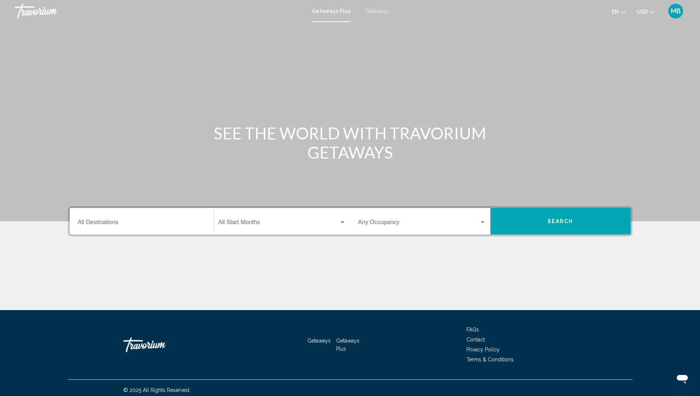
click at [104, 216] on div "Destination All Destinations" at bounding box center [142, 221] width 128 height 23
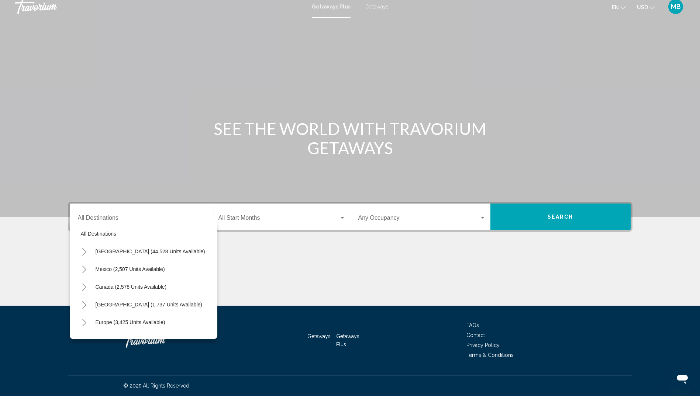
click at [342, 217] on div "Search widget" at bounding box center [342, 218] width 4 height 2
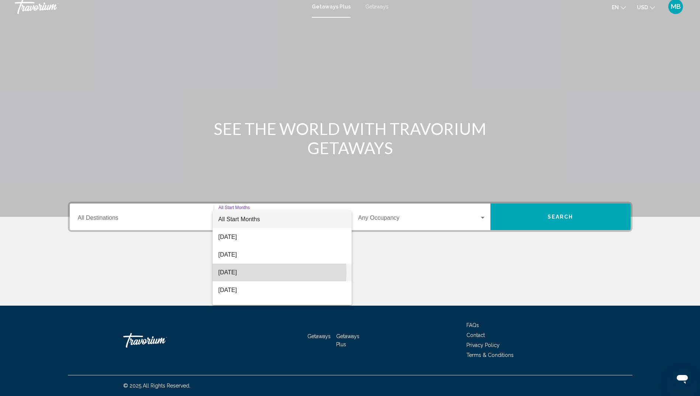
click at [253, 273] on span "[DATE]" at bounding box center [281, 273] width 127 height 18
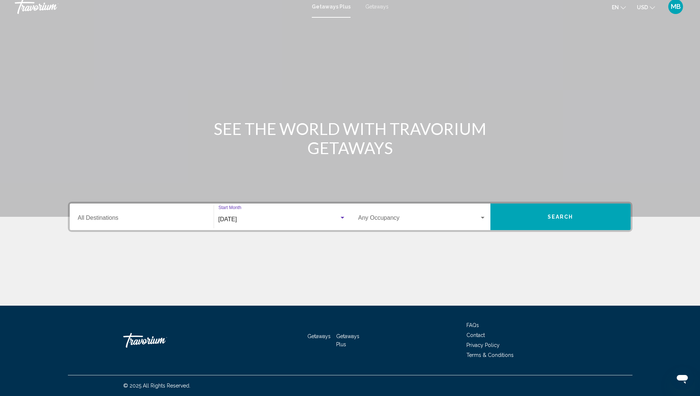
click at [145, 220] on input "Destination All Destinations" at bounding box center [142, 219] width 128 height 7
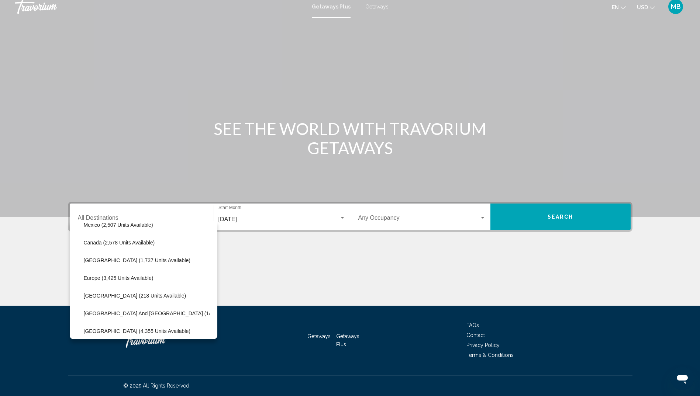
scroll to position [0, 12]
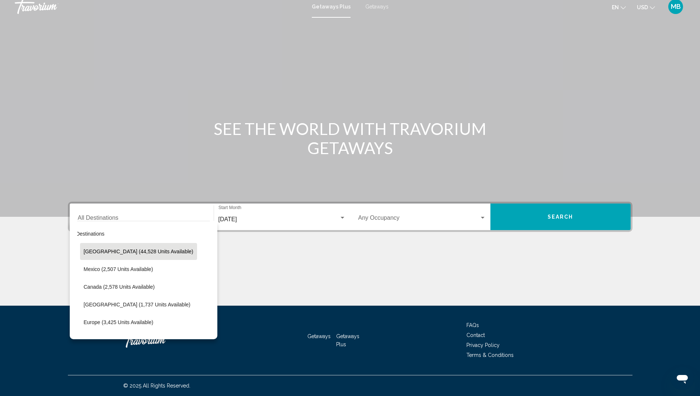
click at [105, 251] on span "[GEOGRAPHIC_DATA] (44,528 units available)" at bounding box center [139, 252] width 110 height 6
type input "**********"
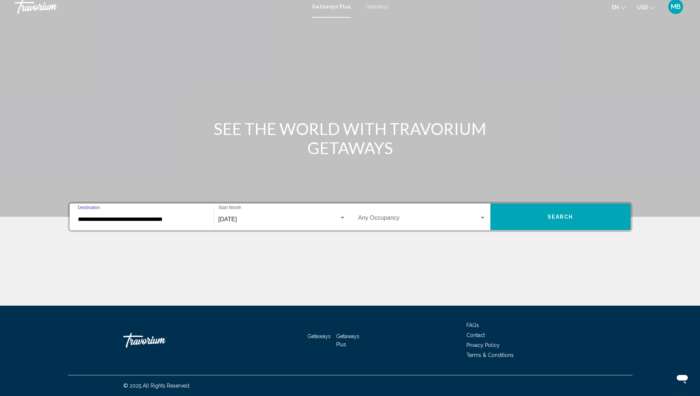
click at [562, 217] on span "Search" at bounding box center [560, 217] width 26 height 6
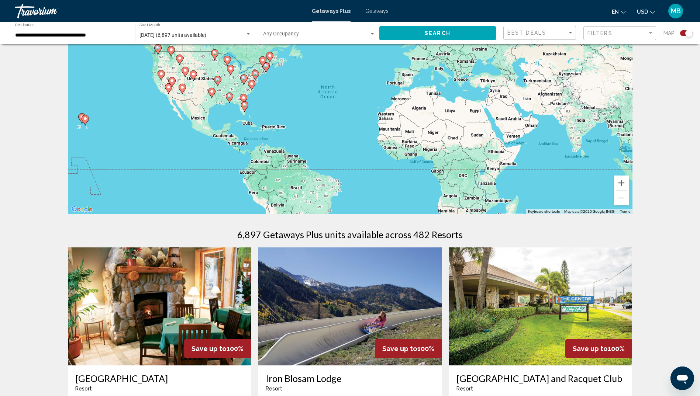
scroll to position [56, 0]
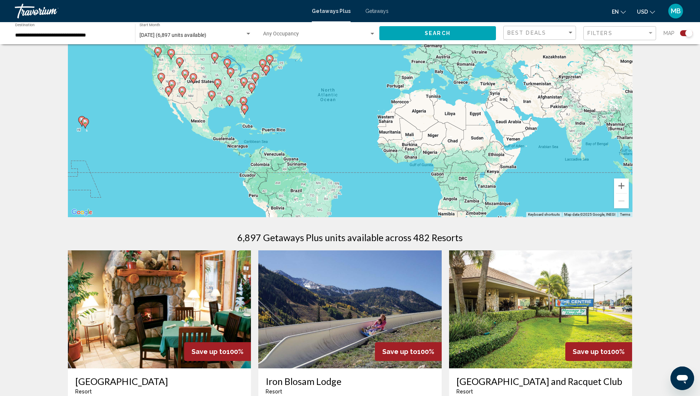
click at [471, 31] on button "Search" at bounding box center [437, 33] width 117 height 14
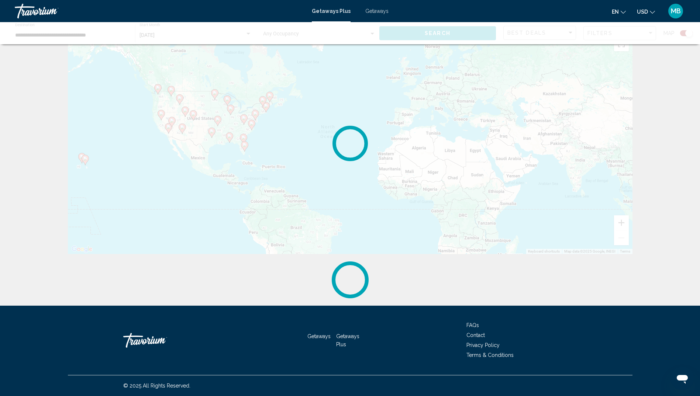
scroll to position [0, 0]
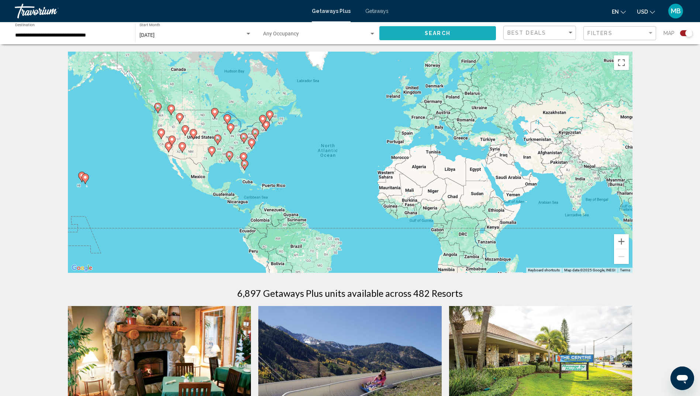
click at [452, 30] on button "Search" at bounding box center [437, 33] width 117 height 14
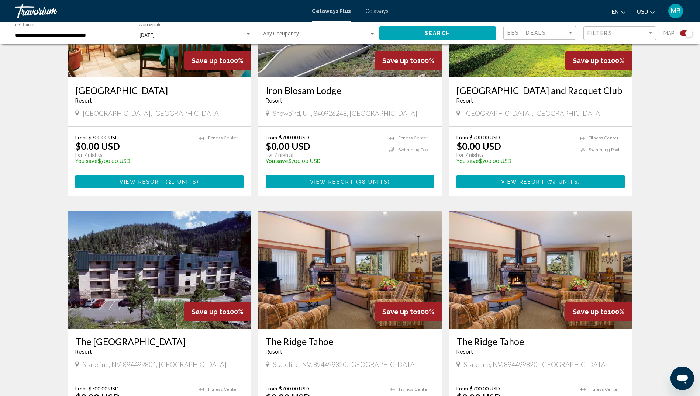
scroll to position [29, 0]
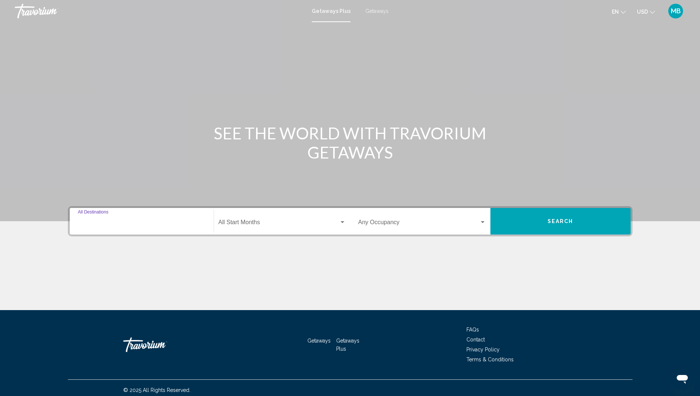
click at [118, 221] on input "Destination All Destinations" at bounding box center [142, 224] width 128 height 7
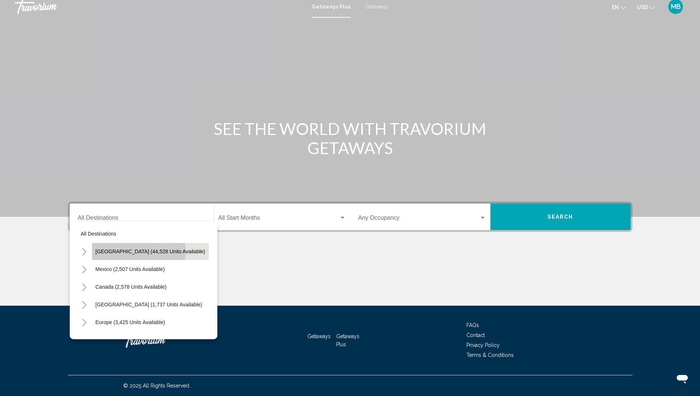
click at [106, 251] on span "[GEOGRAPHIC_DATA] (44,528 units available)" at bounding box center [151, 252] width 110 height 6
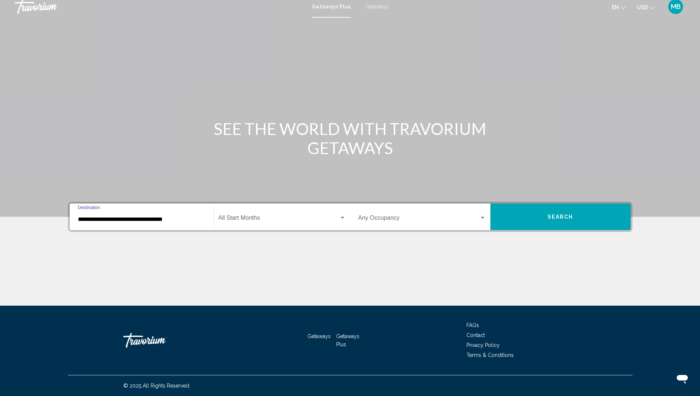
click at [194, 217] on input "**********" at bounding box center [142, 219] width 128 height 7
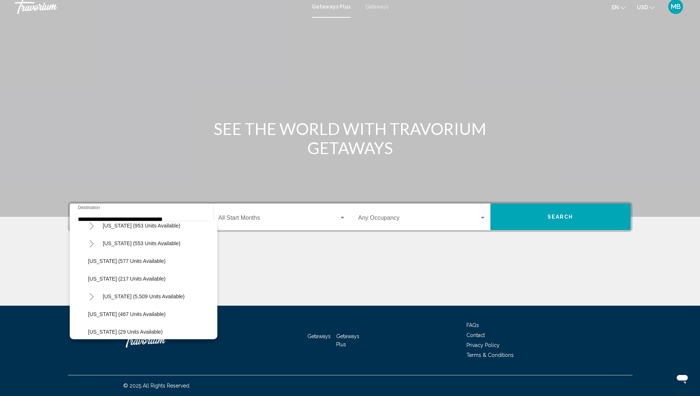
scroll to position [624, 0]
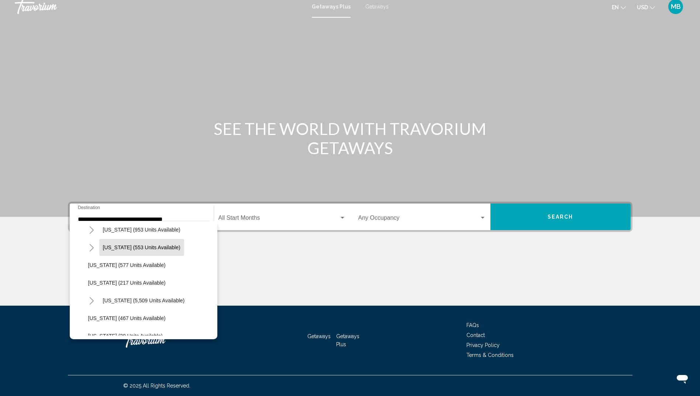
click at [137, 247] on span "Texas (553 units available)" at bounding box center [141, 248] width 77 height 6
type input "**********"
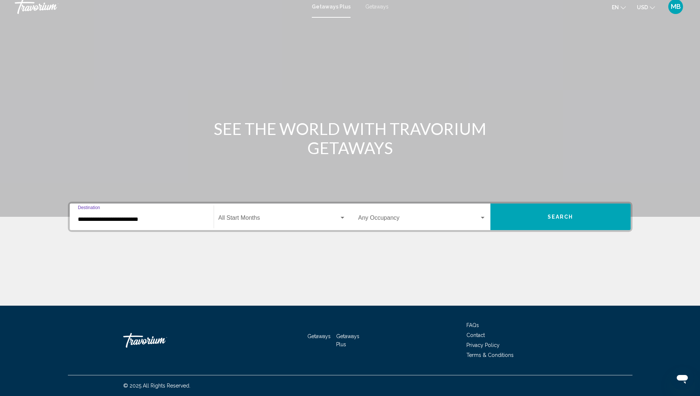
click at [341, 218] on div "Search widget" at bounding box center [342, 218] width 4 height 2
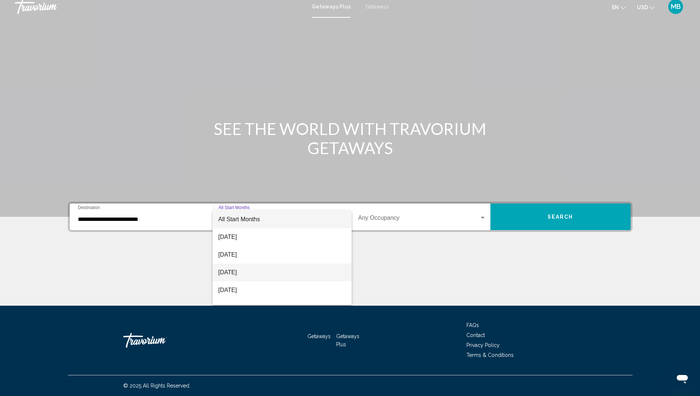
click at [241, 270] on span "[DATE]" at bounding box center [281, 273] width 127 height 18
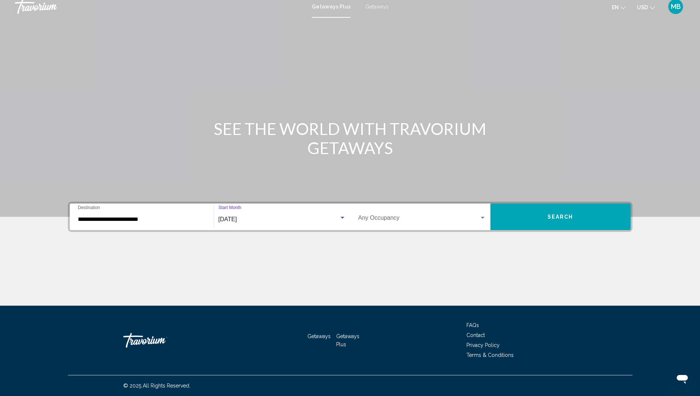
click at [560, 216] on span "Search" at bounding box center [560, 217] width 26 height 6
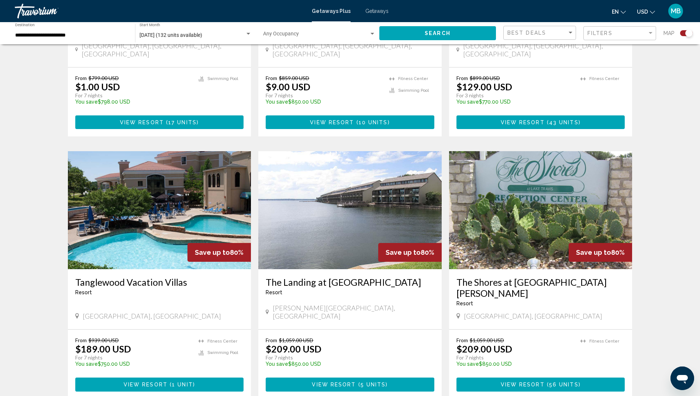
scroll to position [452, 0]
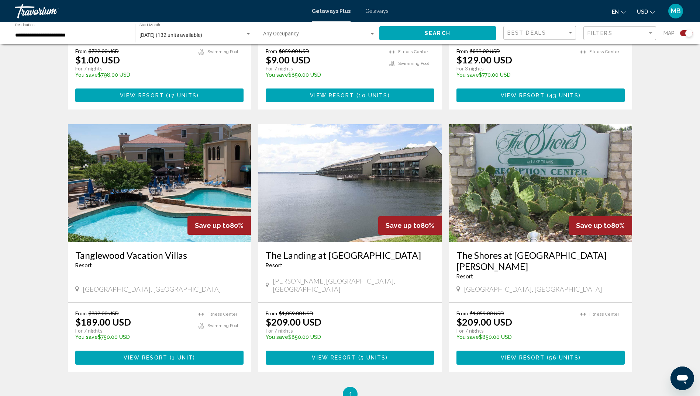
click at [350, 390] on span "1" at bounding box center [350, 394] width 4 height 8
click at [698, 223] on div "← Move left → Move right ↑ Move up ↓ Move down + Zoom in - Zoom out Home Jump l…" at bounding box center [350, 0] width 700 height 802
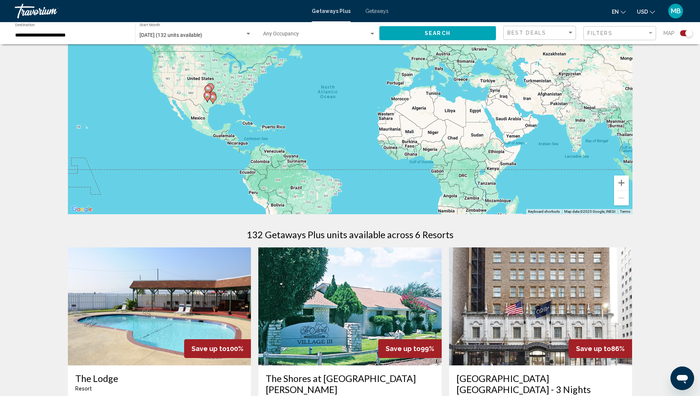
scroll to position [56, 0]
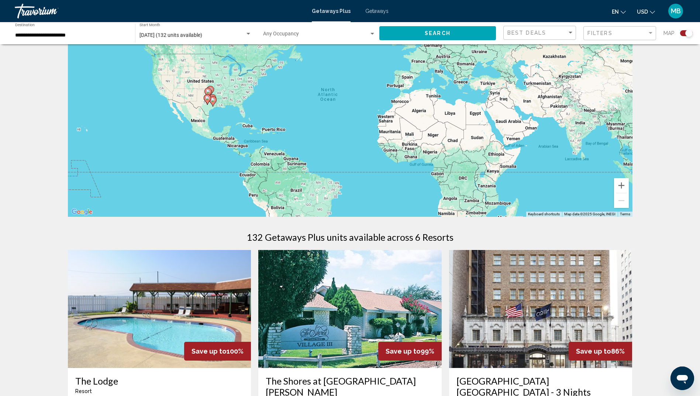
click at [318, 240] on h1 "132 Getaways Plus units available across 6 Resorts" at bounding box center [349, 237] width 207 height 11
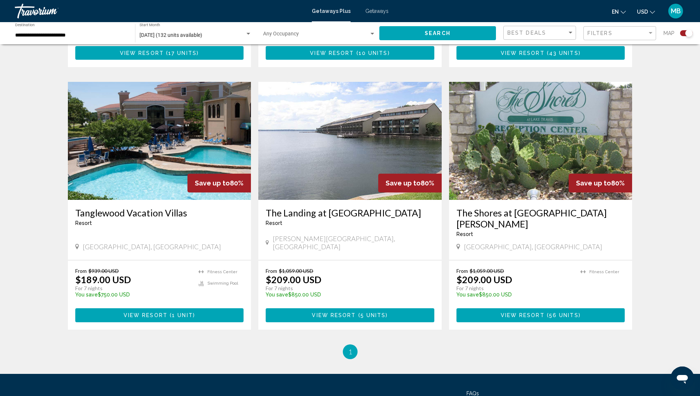
scroll to position [496, 0]
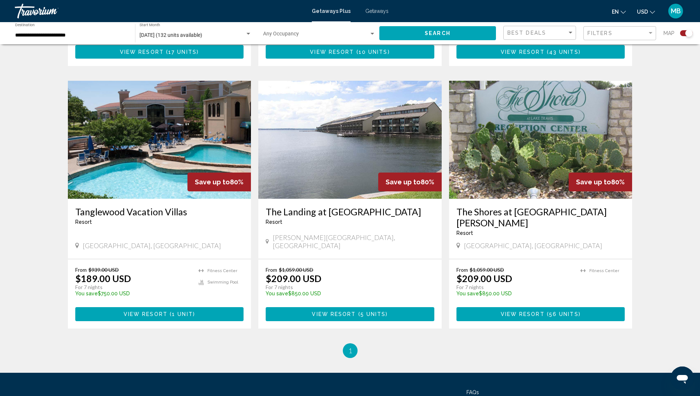
click at [74, 30] on div "**********" at bounding box center [71, 33] width 112 height 20
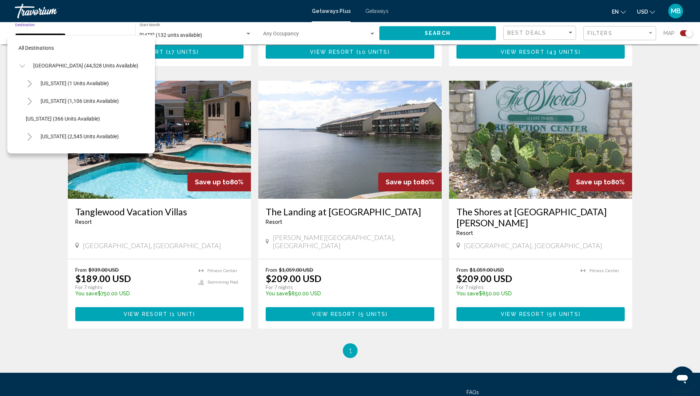
scroll to position [596, 0]
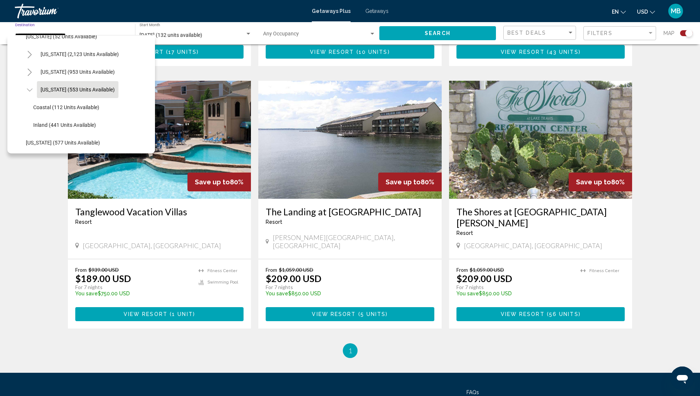
click at [196, 39] on div "October 2025 (132 units available) Start Month All Start Months" at bounding box center [195, 33] width 112 height 20
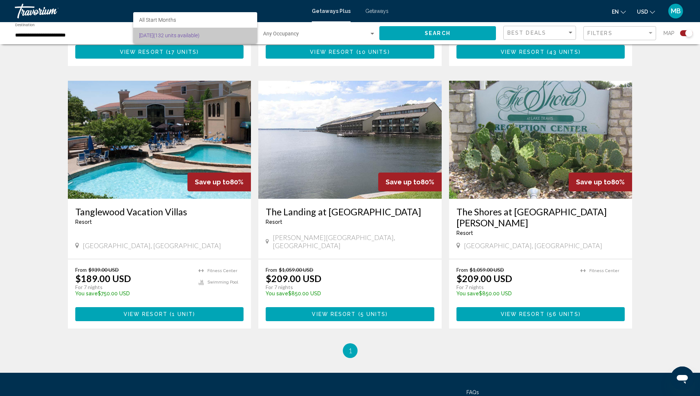
click at [157, 33] on span "October 2025 (132 units available)" at bounding box center [195, 35] width 112 height 15
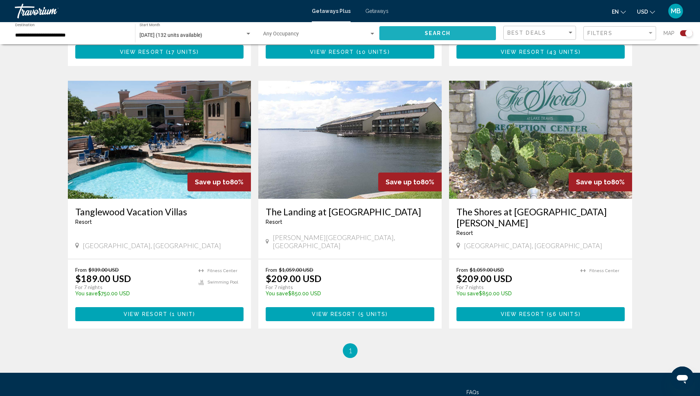
click at [444, 32] on span "Search" at bounding box center [437, 34] width 26 height 6
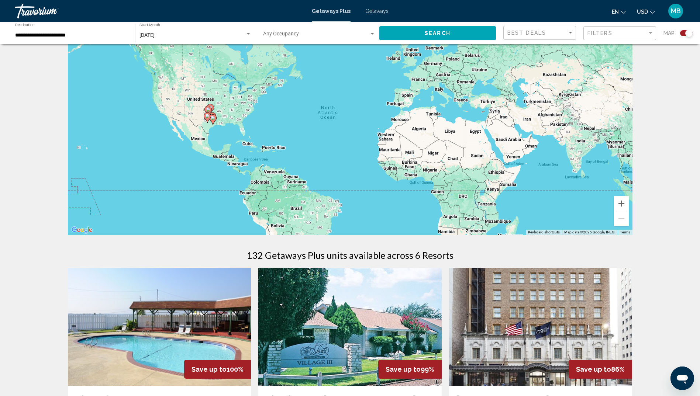
scroll to position [0, 0]
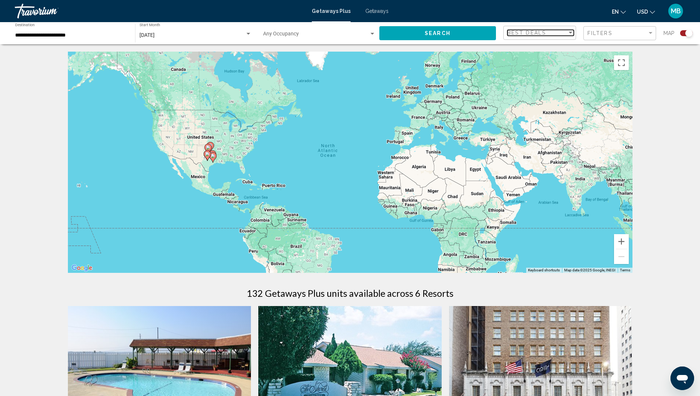
click at [570, 31] on div "Sort by" at bounding box center [570, 33] width 7 height 6
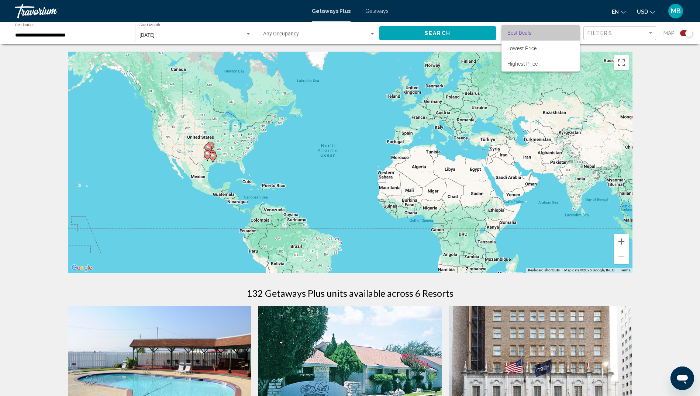
click at [569, 31] on span "Best Deals" at bounding box center [540, 32] width 66 height 15
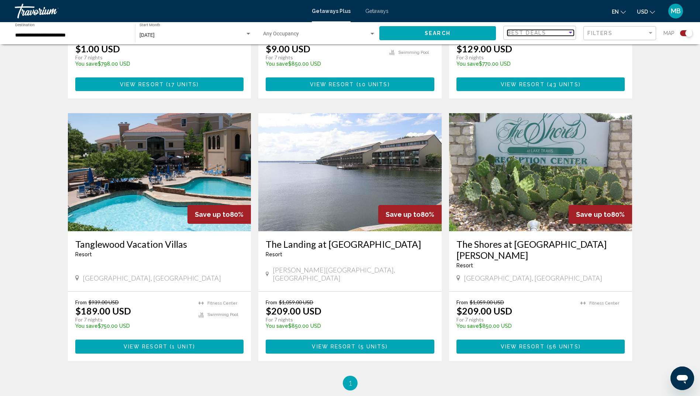
scroll to position [466, 0]
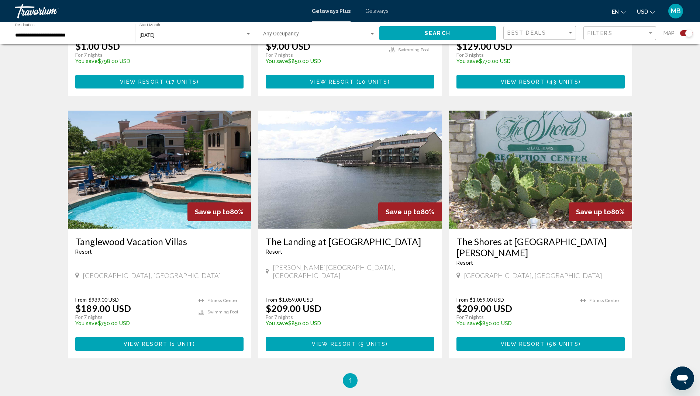
click at [348, 377] on span "1" at bounding box center [350, 381] width 4 height 8
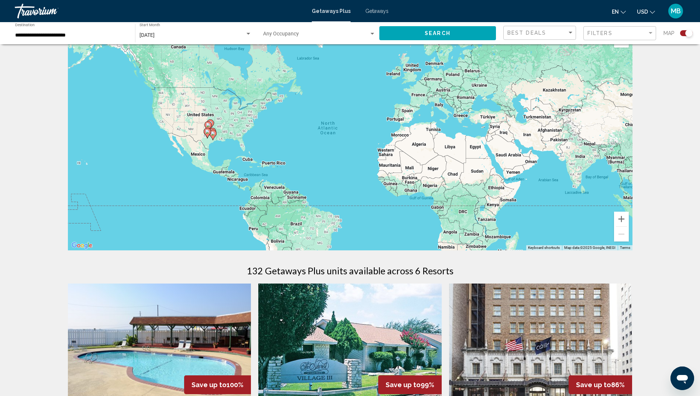
scroll to position [0, 0]
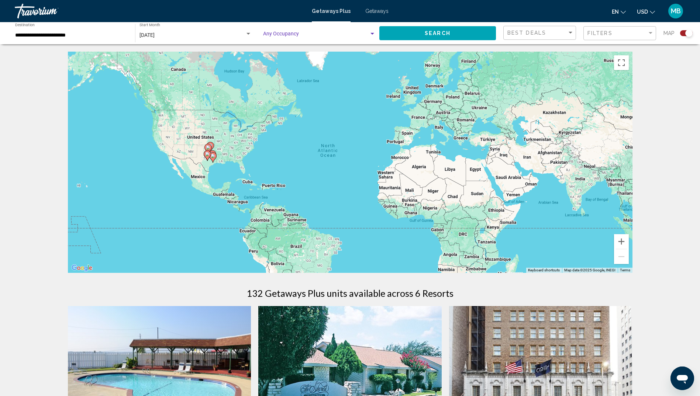
click at [374, 32] on div "Search widget" at bounding box center [372, 34] width 7 height 6
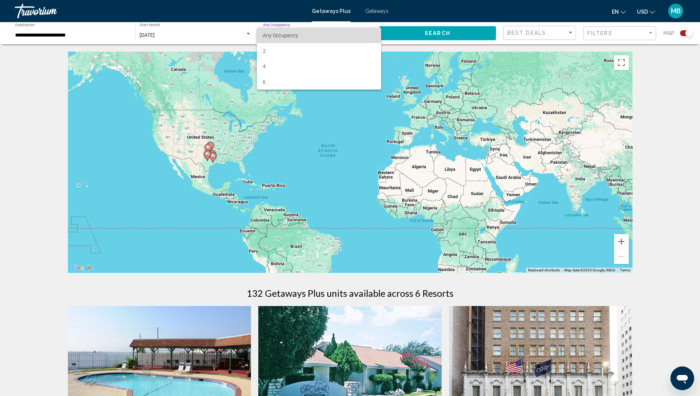
click at [372, 31] on span "Any Occupancy" at bounding box center [319, 35] width 112 height 15
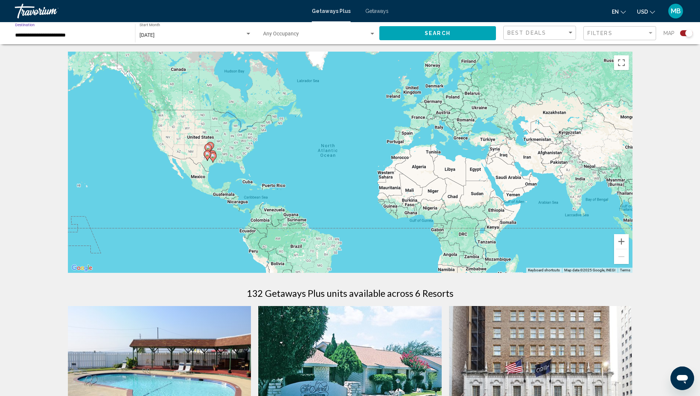
click at [65, 34] on input "**********" at bounding box center [71, 35] width 112 height 6
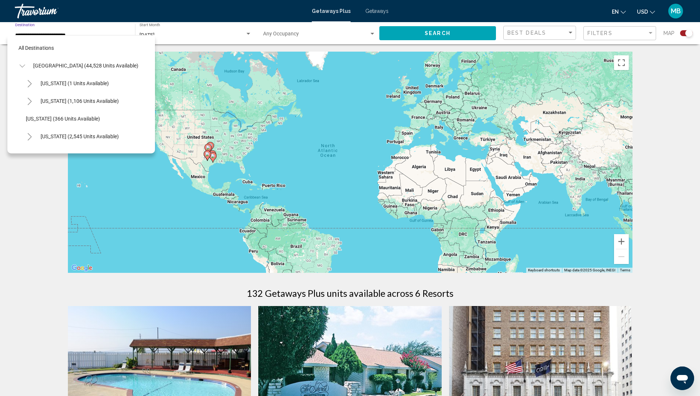
scroll to position [596, 0]
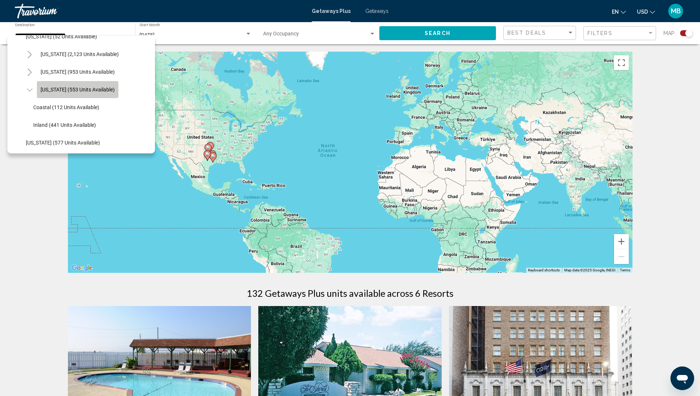
click at [82, 91] on span "Texas (553 units available)" at bounding box center [78, 90] width 74 height 6
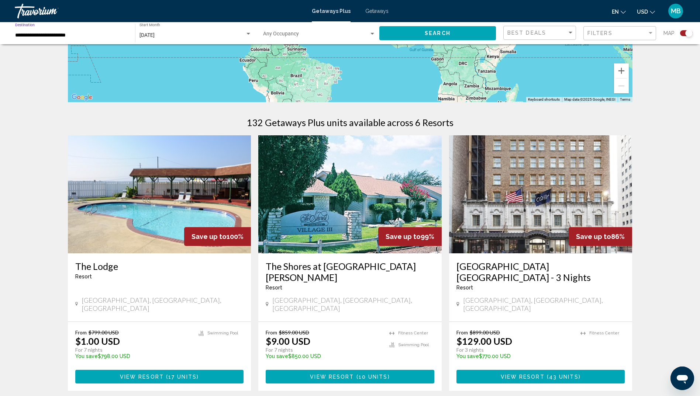
scroll to position [0, 0]
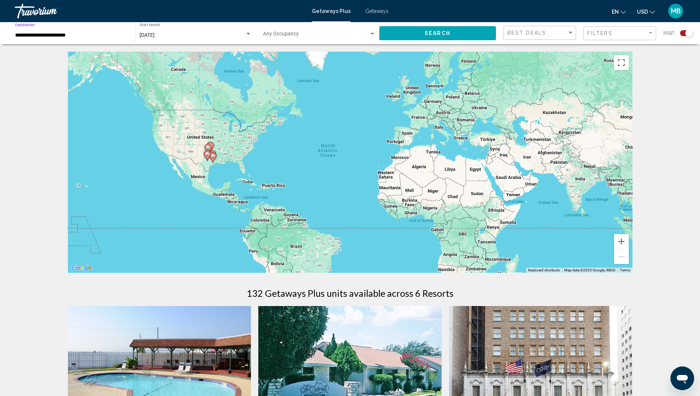
click at [379, 12] on span "Getaways" at bounding box center [376, 11] width 23 height 6
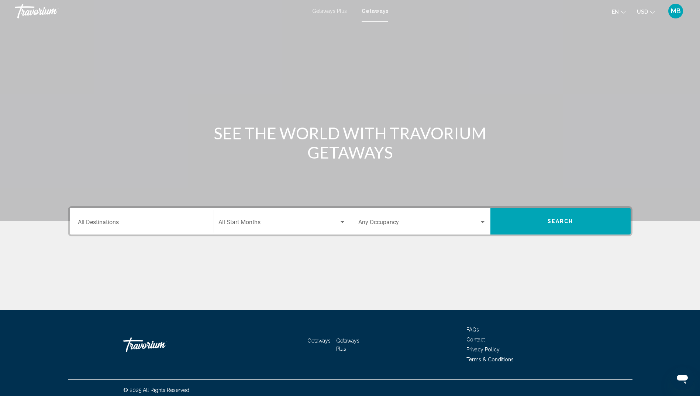
click at [125, 221] on input "Destination All Destinations" at bounding box center [142, 224] width 128 height 7
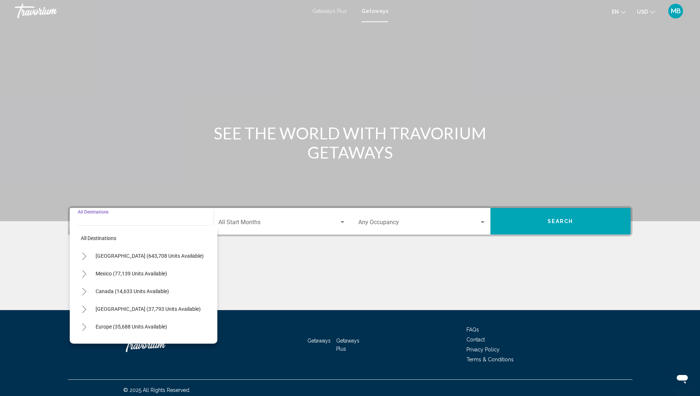
scroll to position [4, 0]
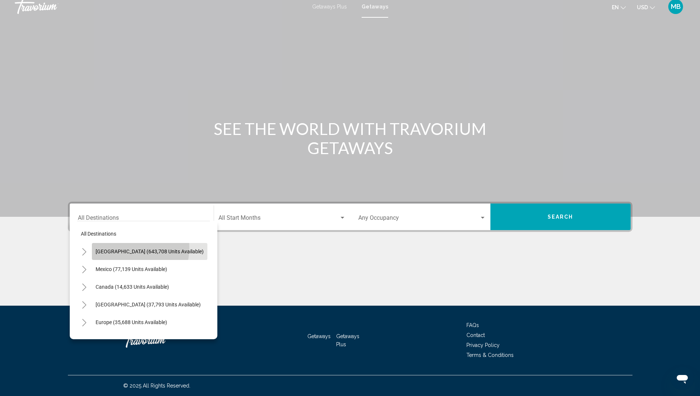
click at [118, 247] on button "United States (643,708 units available)" at bounding box center [149, 251] width 115 height 17
type input "**********"
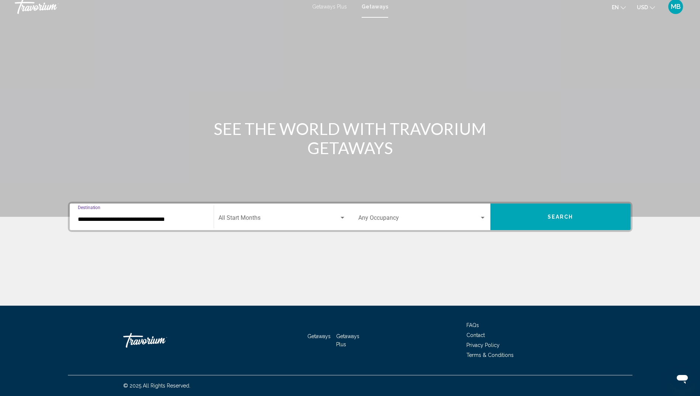
click at [344, 216] on div "Search widget" at bounding box center [342, 218] width 7 height 6
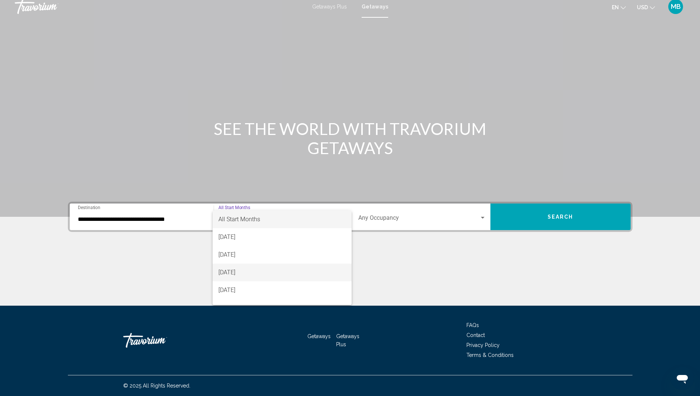
click at [243, 271] on span "[DATE]" at bounding box center [281, 273] width 127 height 18
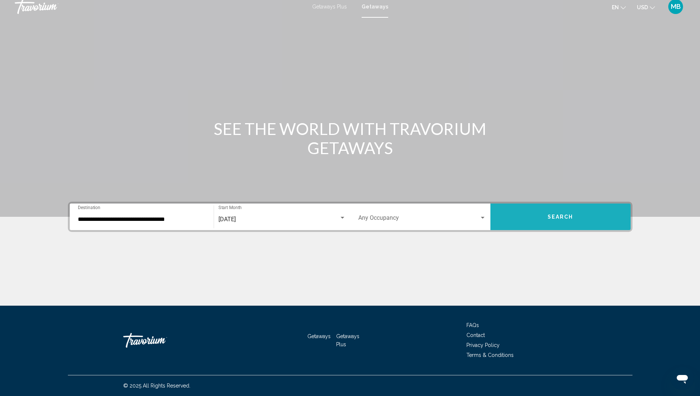
click at [565, 214] on span "Search" at bounding box center [560, 217] width 26 height 6
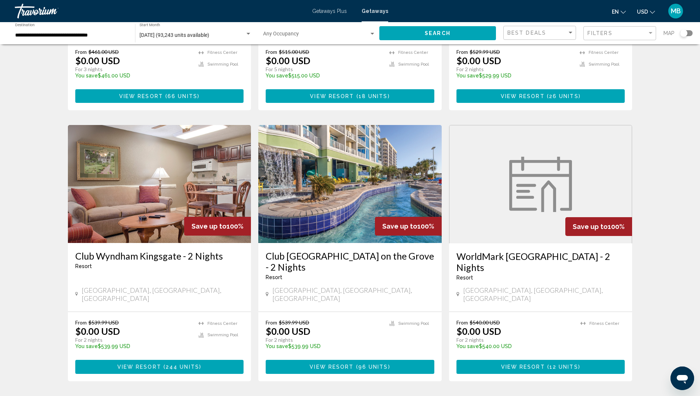
scroll to position [236, 0]
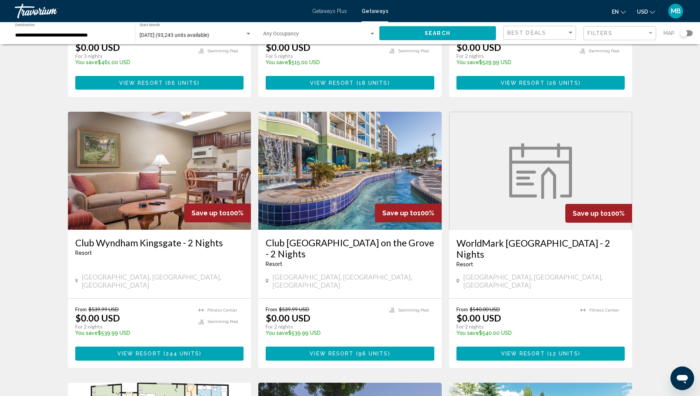
drag, startPoint x: 693, startPoint y: 157, endPoint x: 693, endPoint y: 181, distance: 24.3
click at [693, 181] on div "93,243 Getaways units available across 1,592 Resorts Save up to 100% OYO Hotel …" at bounding box center [350, 372] width 700 height 1112
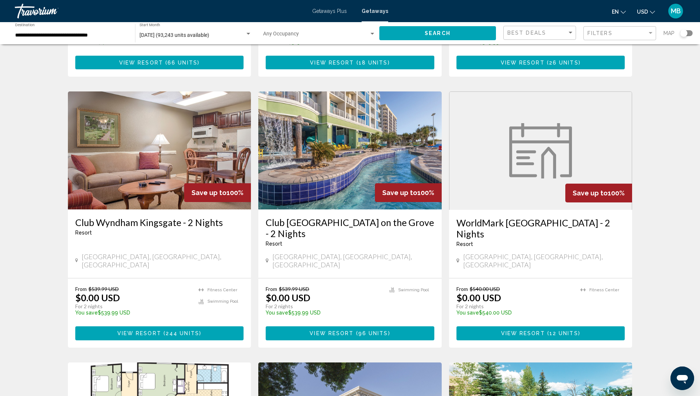
scroll to position [0, 0]
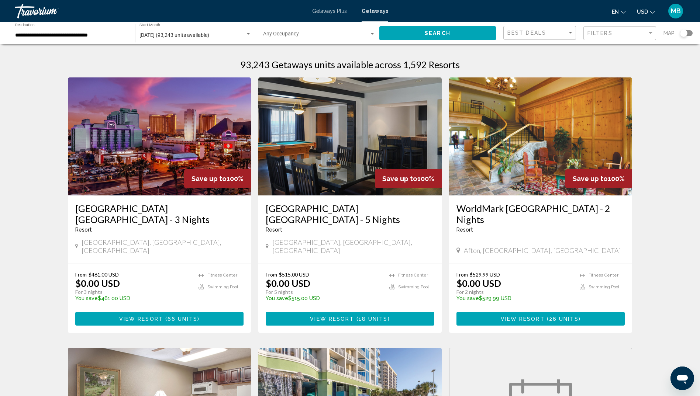
click at [65, 35] on input "**********" at bounding box center [71, 35] width 112 height 6
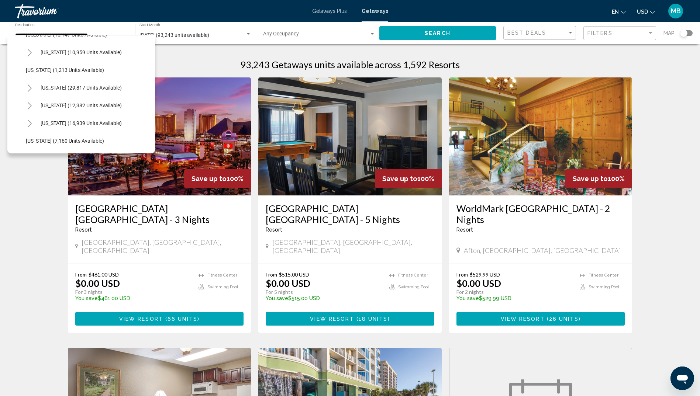
scroll to position [628, 0]
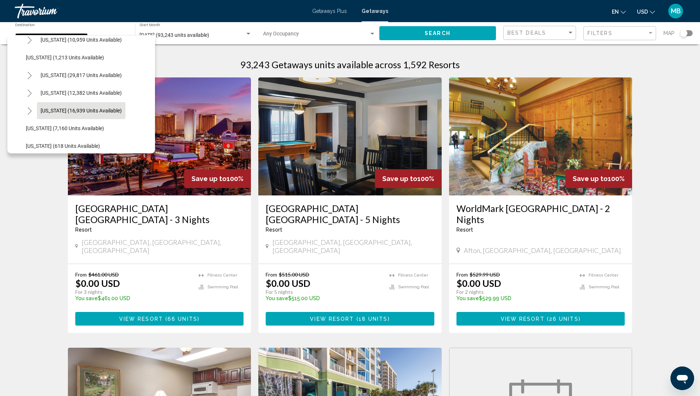
click at [54, 111] on span "Texas (16,939 units available)" at bounding box center [81, 111] width 81 height 6
type input "**********"
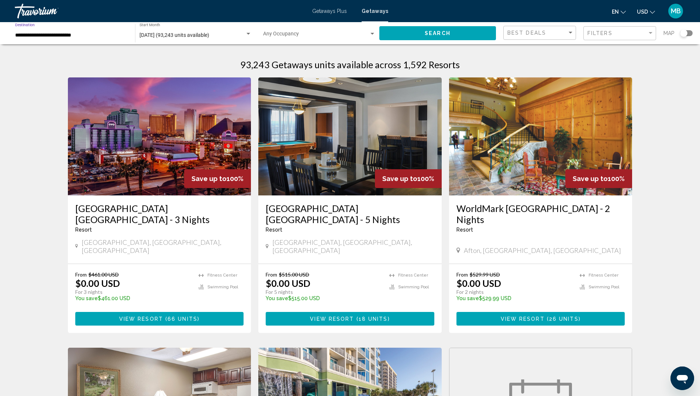
click at [439, 33] on span "Search" at bounding box center [437, 34] width 26 height 6
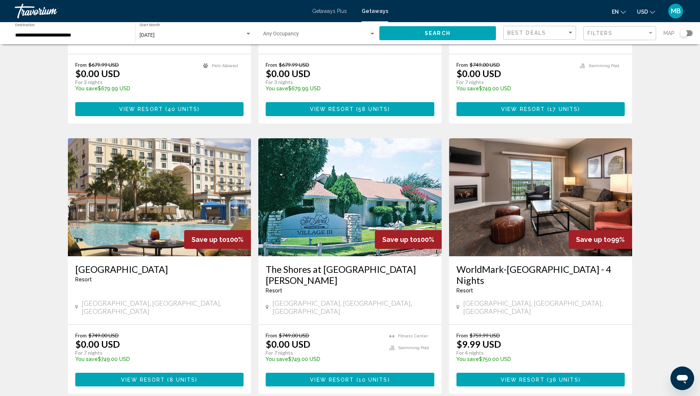
scroll to position [462, 0]
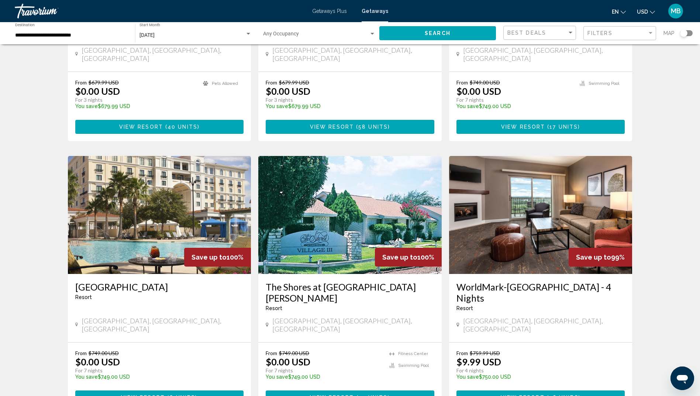
click at [142, 281] on h3 "Eilan Hotel and Spa" at bounding box center [159, 286] width 169 height 11
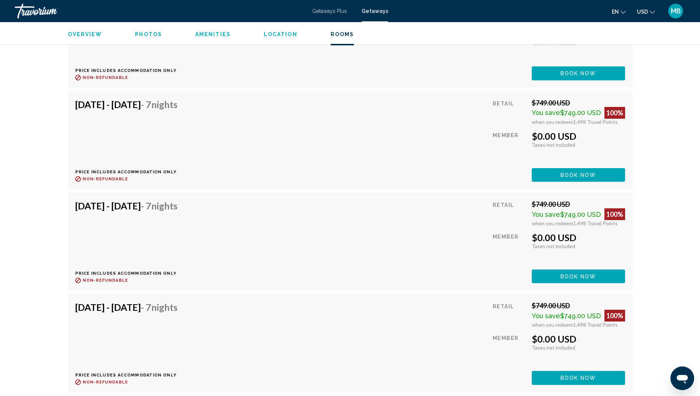
scroll to position [1480, 0]
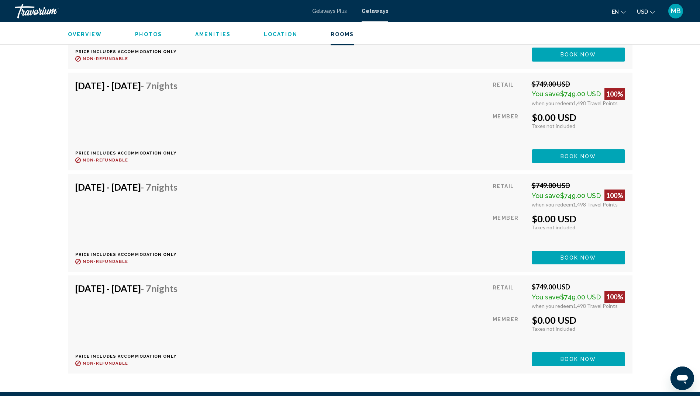
click at [586, 58] on span "Book now" at bounding box center [578, 55] width 36 height 6
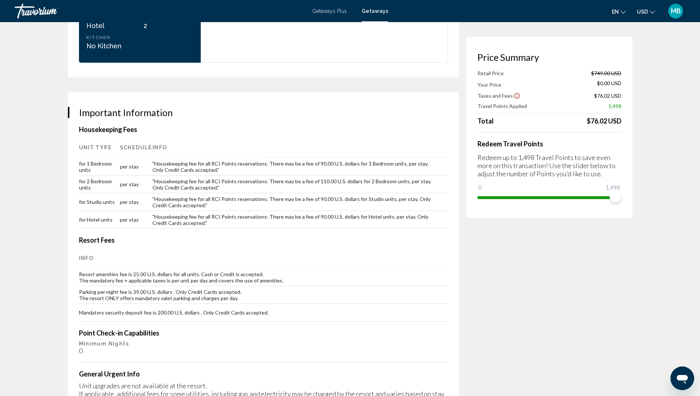
scroll to position [1024, 0]
